Goal: Task Accomplishment & Management: Complete application form

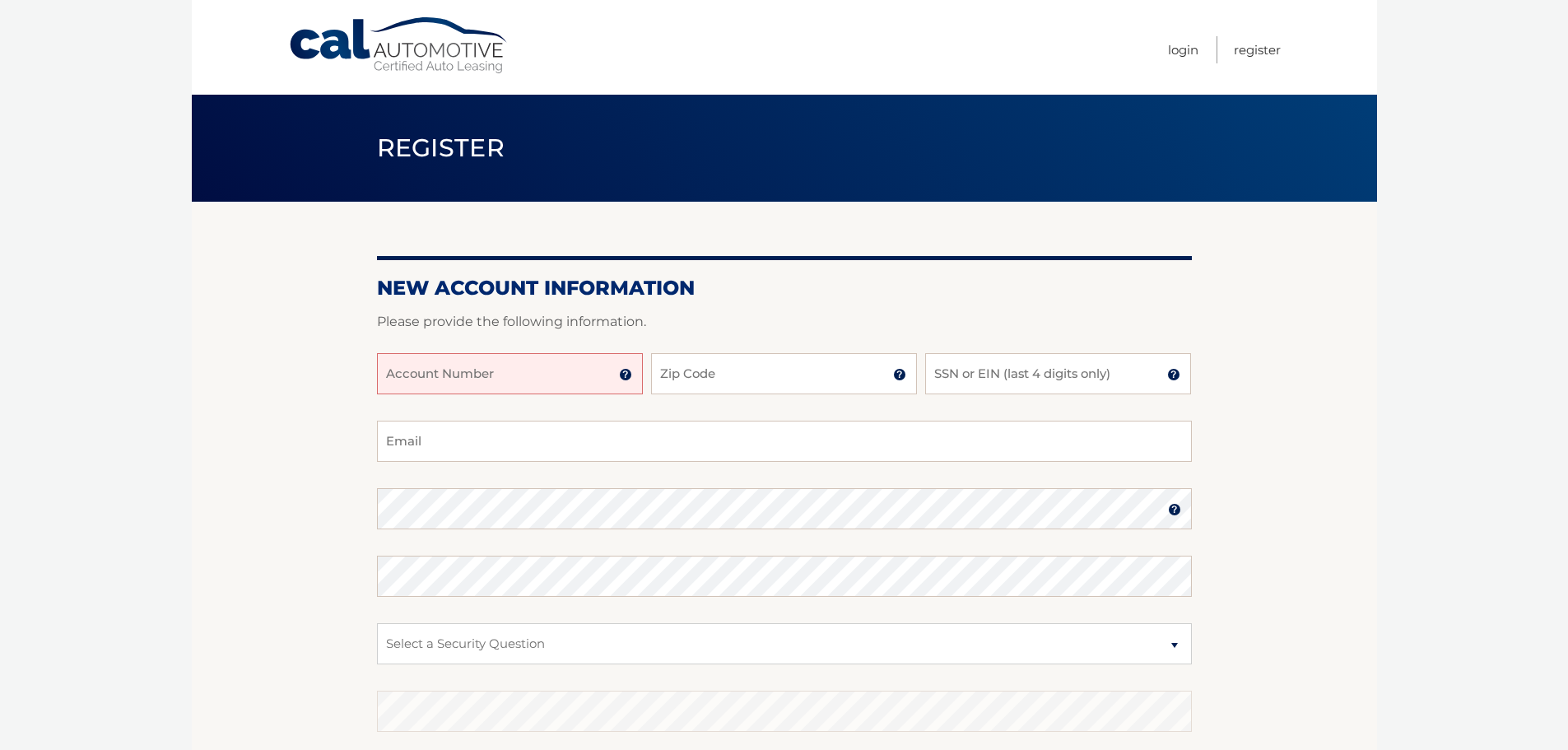
click at [489, 362] on input "Account Number" at bounding box center [509, 374] width 266 height 41
type input "44455564030"
click at [670, 381] on input "Zip Code" at bounding box center [784, 374] width 266 height 41
type input "11414"
type input "[EMAIL_ADDRESS][DOMAIN_NAME]"
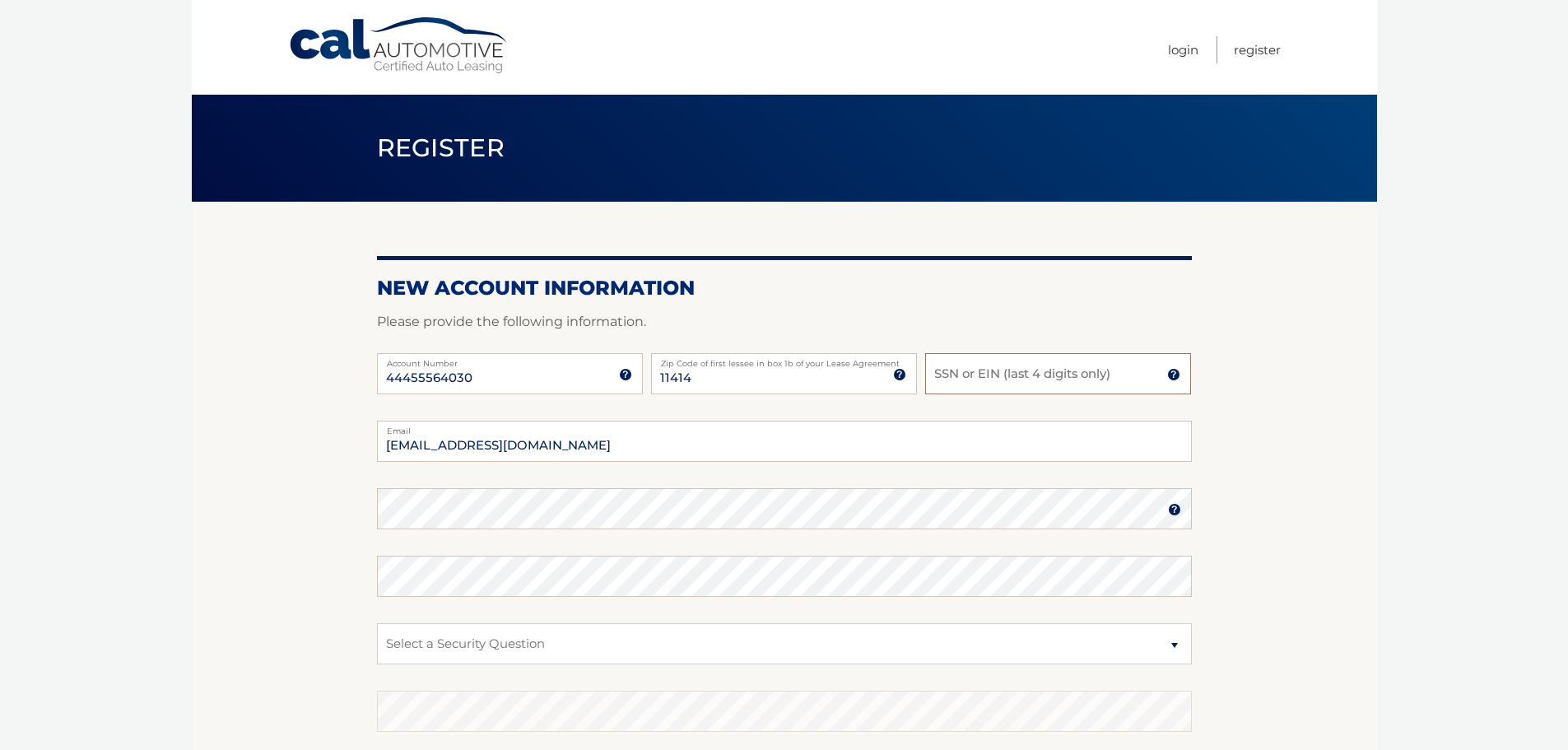
click at [1022, 381] on input "SSN or EIN (last 4 digits only)" at bounding box center [1058, 374] width 266 height 41
type input "1457"
click at [274, 508] on section "New Account Information Please provide the following information. 44455564030 A…" at bounding box center [784, 522] width 1185 height 643
click at [346, 505] on section "New Account Information Please provide the following information. 44455564030 A…" at bounding box center [784, 522] width 1185 height 643
click at [595, 641] on select "Select a Security Question What was the name of your elementary school? What is…" at bounding box center [784, 643] width 815 height 41
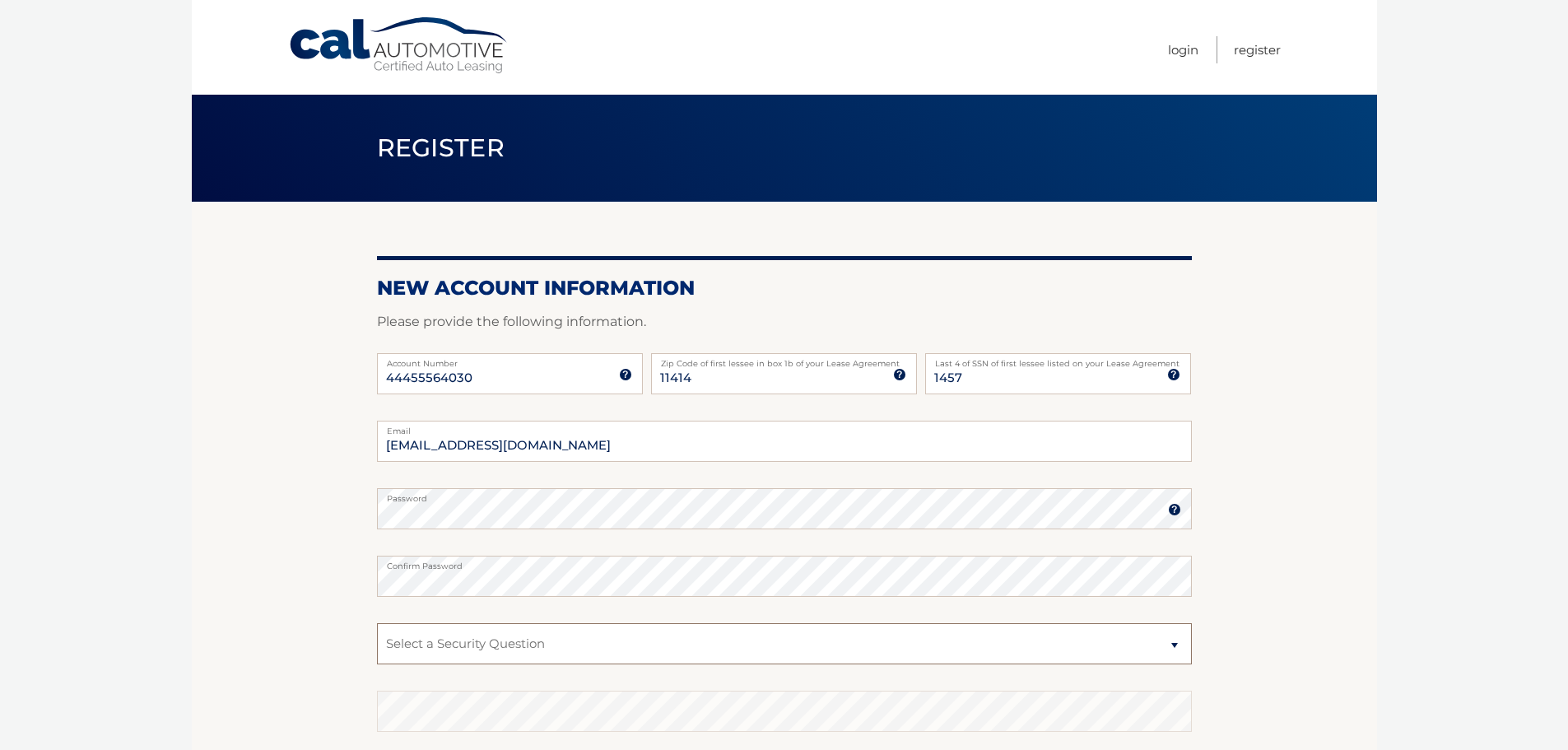
select select "2"
click at [377, 623] on select "Select a Security Question What was the name of your elementary school? What is…" at bounding box center [784, 643] width 815 height 41
click at [474, 643] on select "Select a Security Question What was the name of your elementary school? What is…" at bounding box center [784, 643] width 815 height 41
click at [377, 623] on select "Select a Security Question What was the name of your elementary school? What is…" at bounding box center [784, 643] width 815 height 41
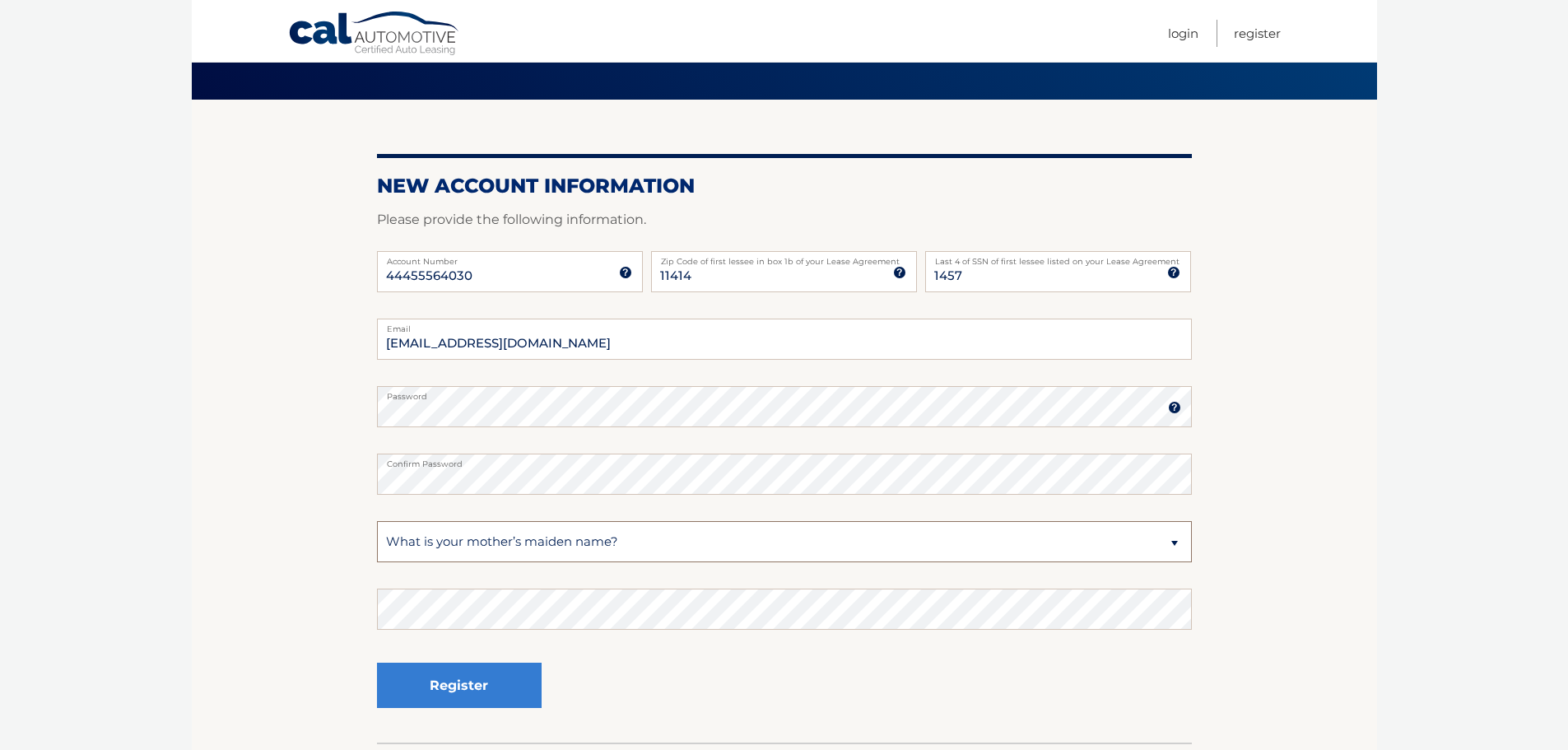
scroll to position [164, 0]
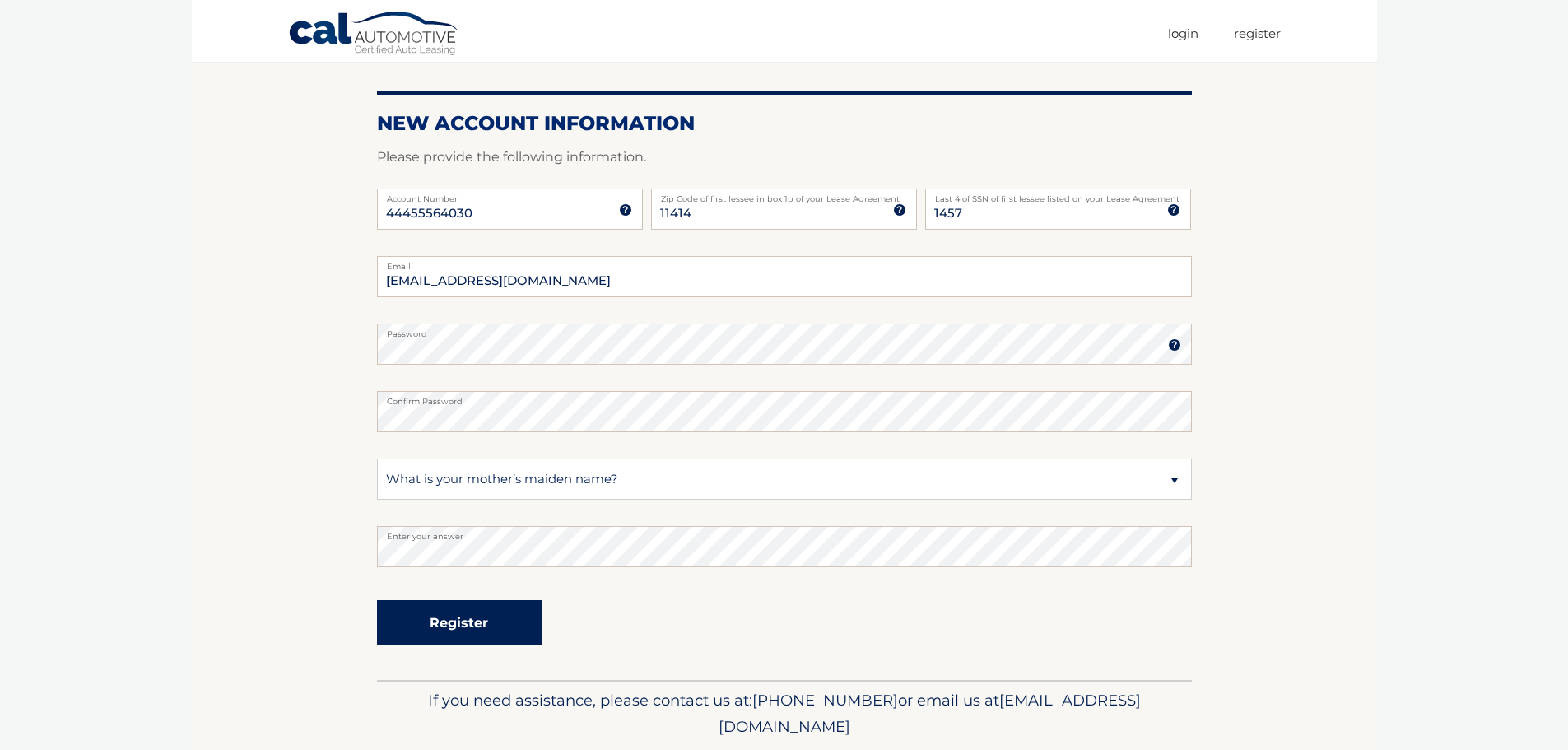
click at [409, 614] on button "Register" at bounding box center [458, 623] width 164 height 46
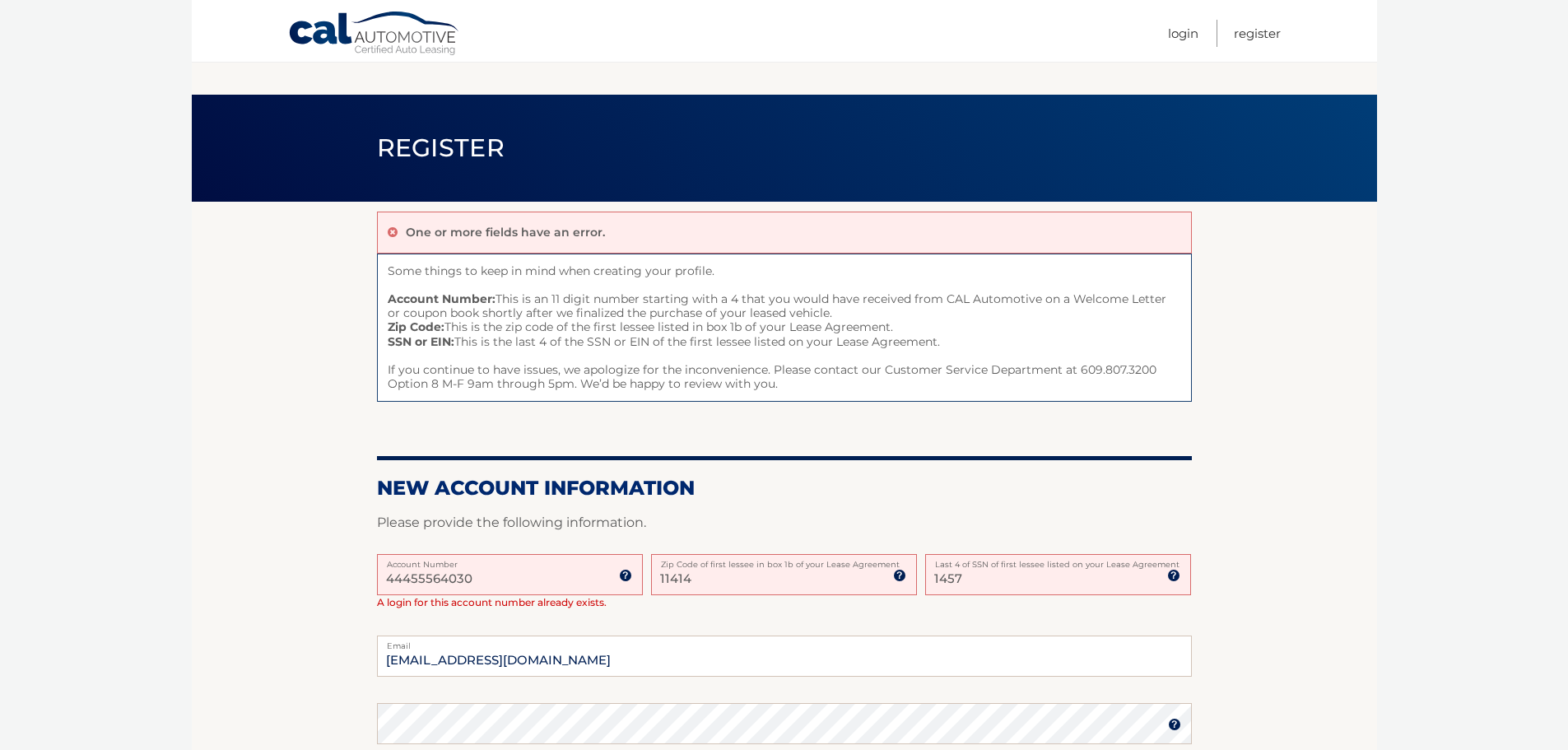
scroll to position [164, 0]
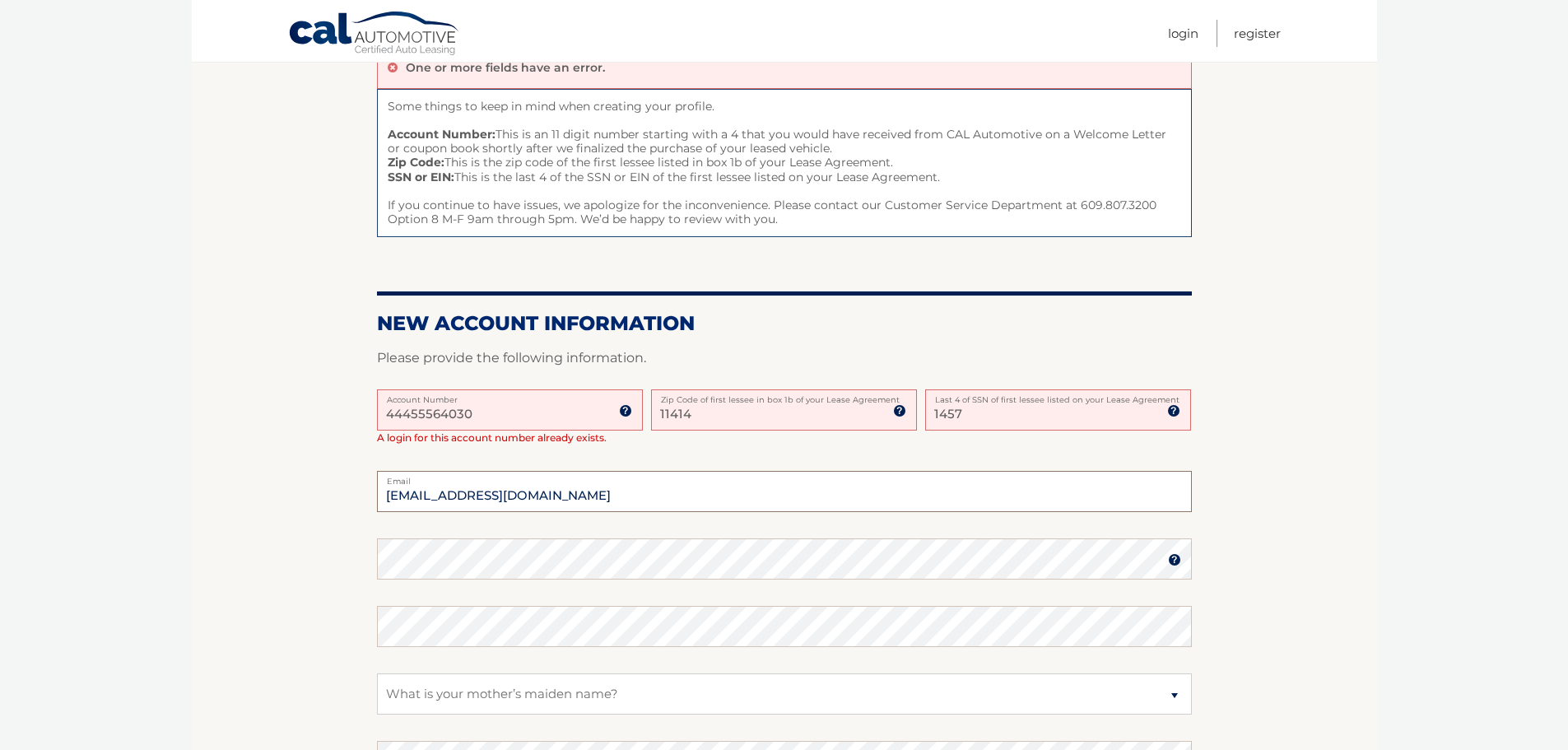
click at [446, 492] on input "FCRIGGI10@AOL.COM" at bounding box center [784, 491] width 815 height 41
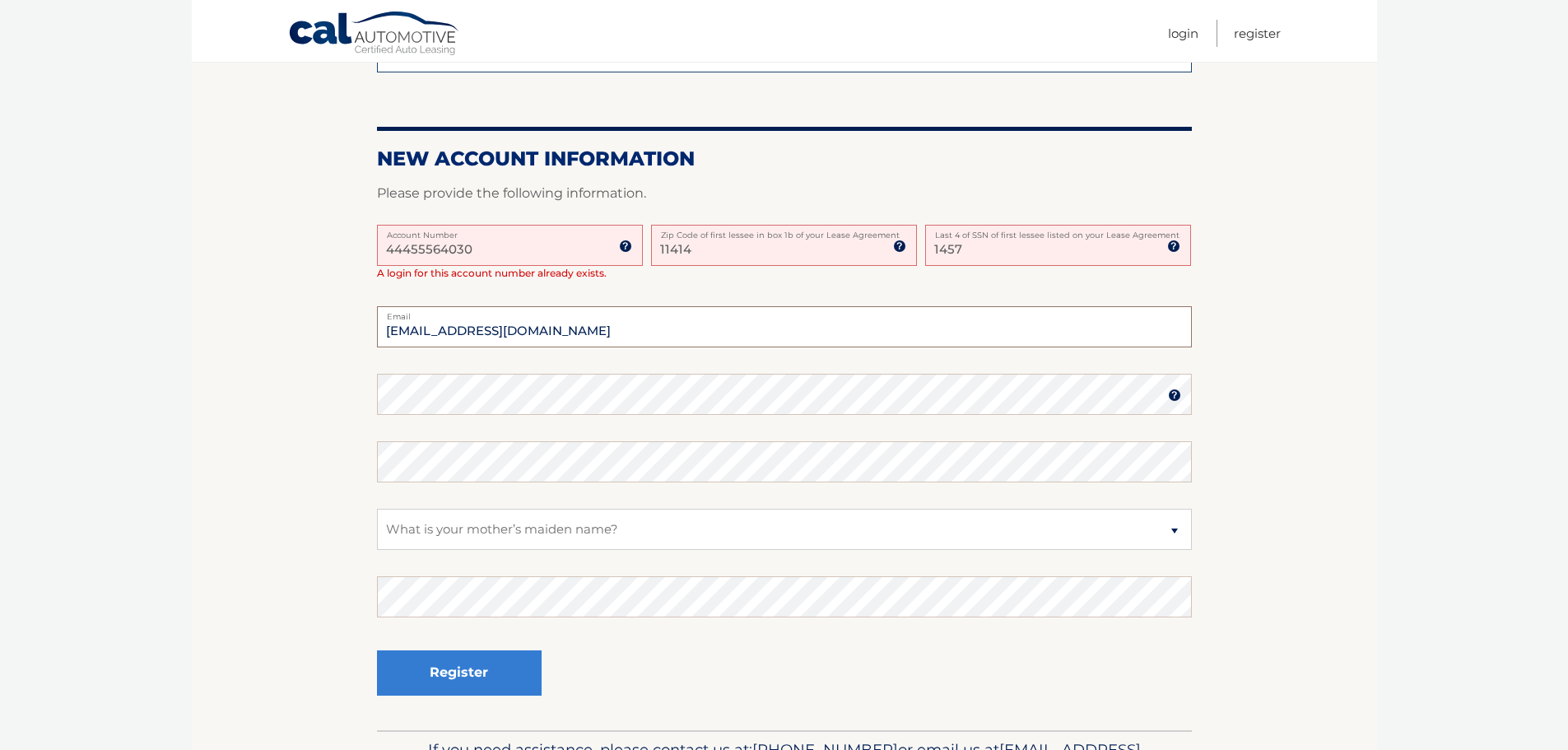
type input "[EMAIL_ADDRESS][DOMAIN_NAME]"
click at [441, 669] on button "Register" at bounding box center [458, 672] width 164 height 46
